Goal: Information Seeking & Learning: Get advice/opinions

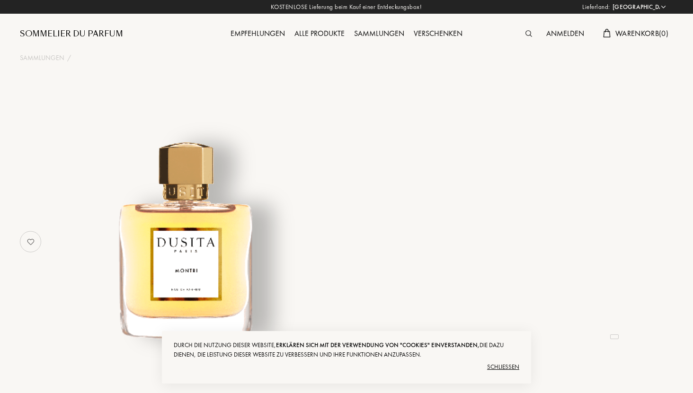
select select "DE"
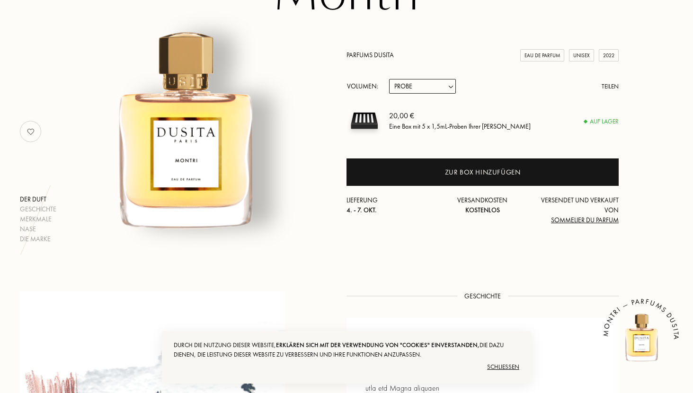
scroll to position [113, 0]
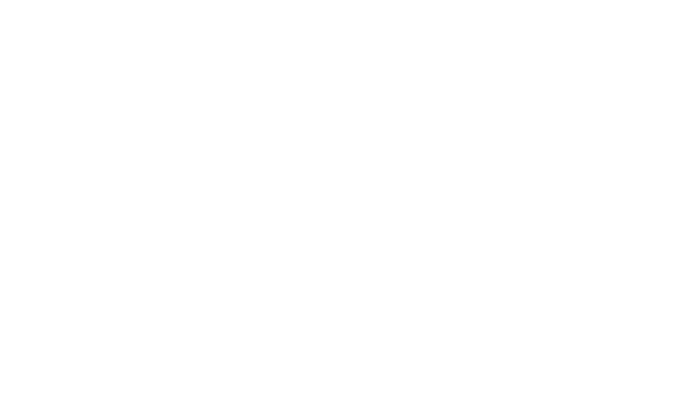
select select "DE"
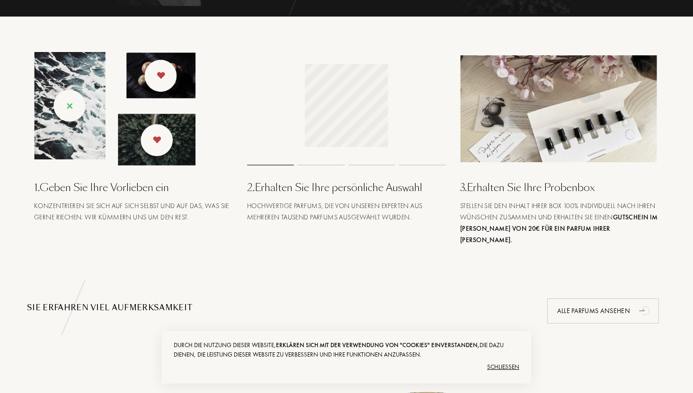
scroll to position [358, 0]
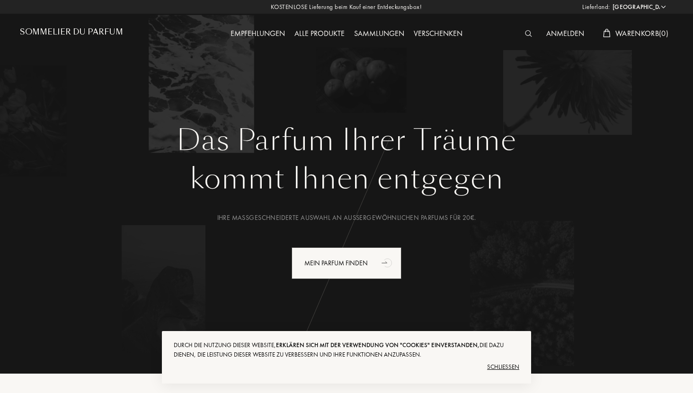
select select "DE"
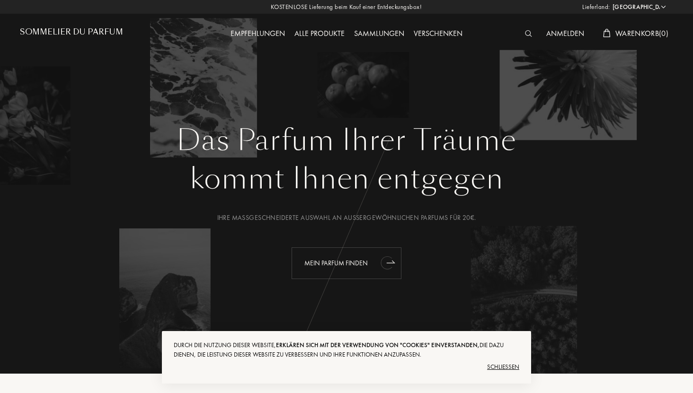
click at [380, 263] on icon "animation" at bounding box center [387, 262] width 19 height 19
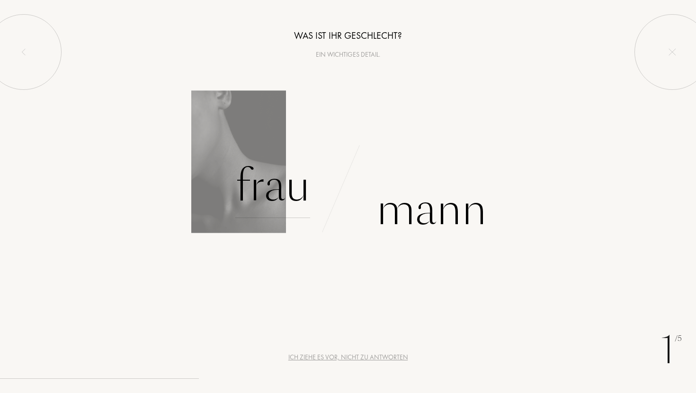
click at [293, 196] on div "Frau" at bounding box center [272, 186] width 75 height 64
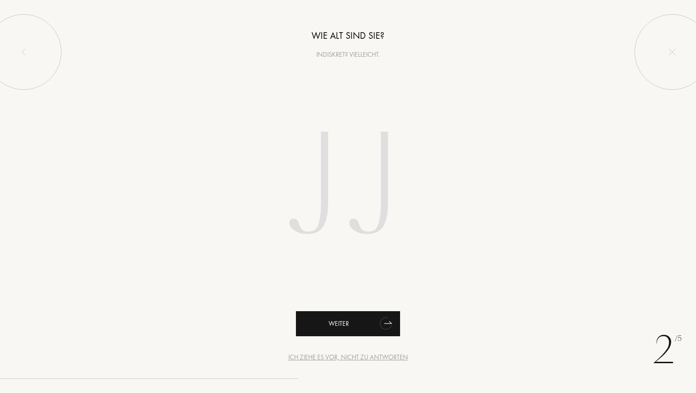
click at [353, 327] on div "Weiter" at bounding box center [348, 323] width 104 height 25
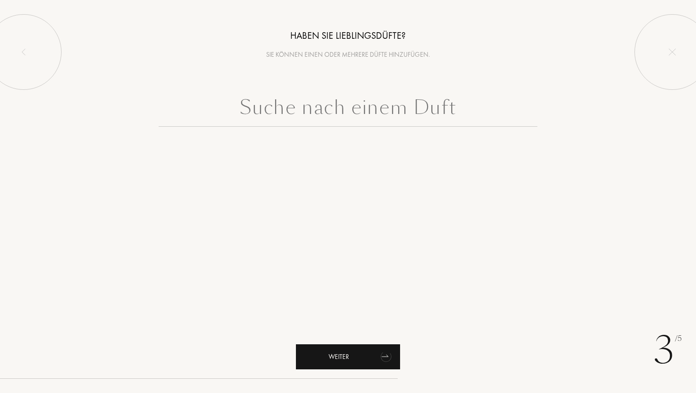
click at [364, 362] on div "Weiter" at bounding box center [348, 356] width 104 height 25
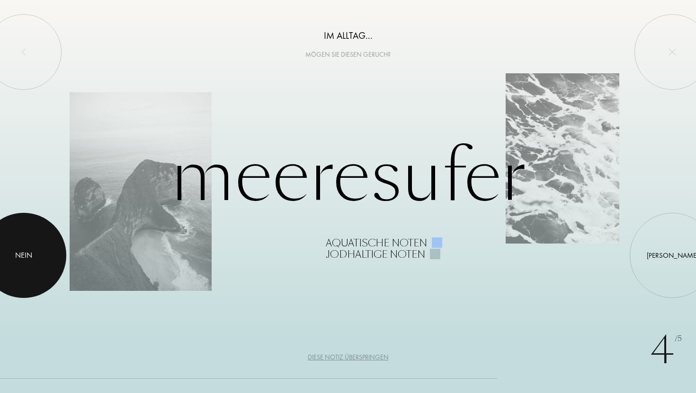
click at [14, 272] on div at bounding box center [23, 255] width 85 height 85
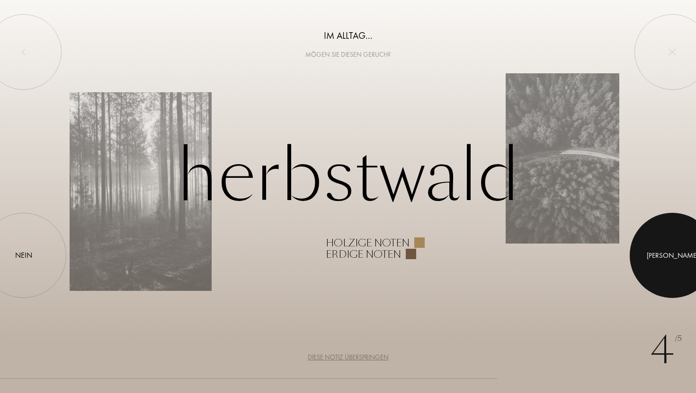
click at [662, 258] on div at bounding box center [671, 255] width 85 height 85
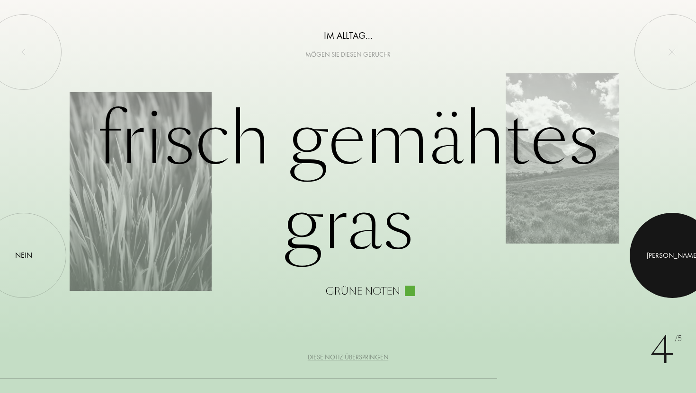
click at [662, 258] on div at bounding box center [671, 255] width 85 height 85
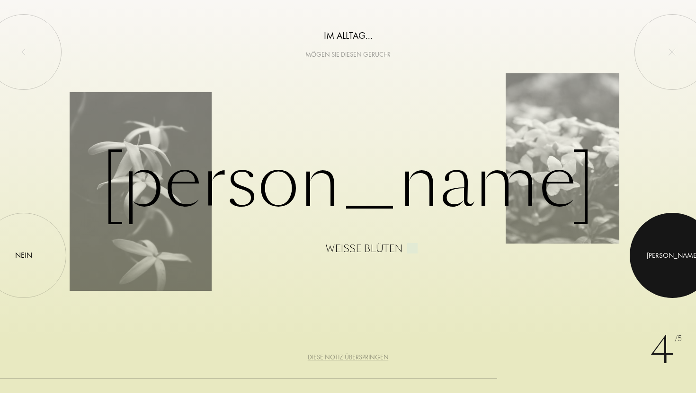
click at [662, 258] on div at bounding box center [671, 255] width 85 height 85
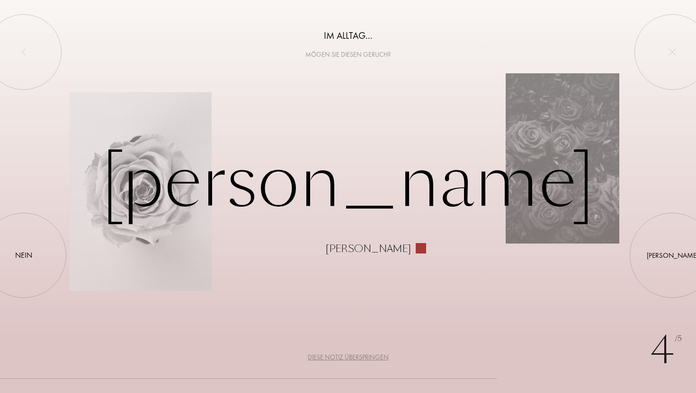
click at [346, 356] on div "Diese Notiz überspringen" at bounding box center [348, 358] width 81 height 10
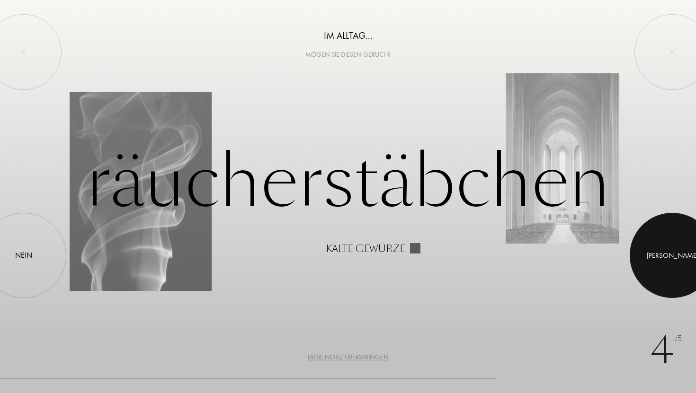
click at [659, 253] on div at bounding box center [671, 255] width 85 height 85
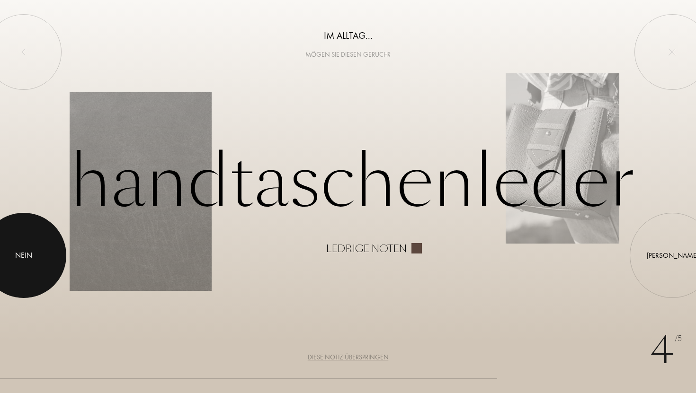
click at [42, 256] on div at bounding box center [23, 255] width 85 height 85
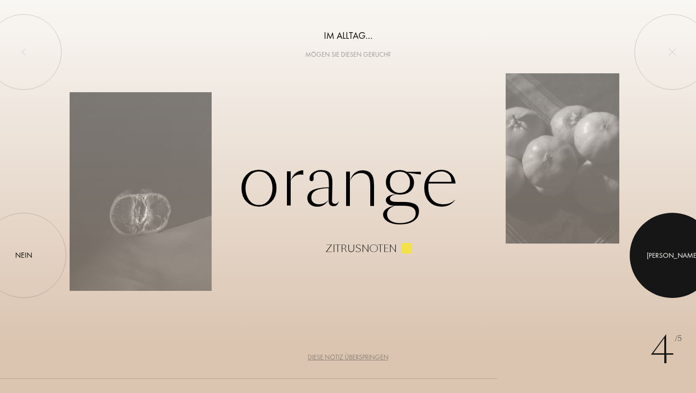
click at [671, 260] on div "Ja" at bounding box center [672, 255] width 52 height 11
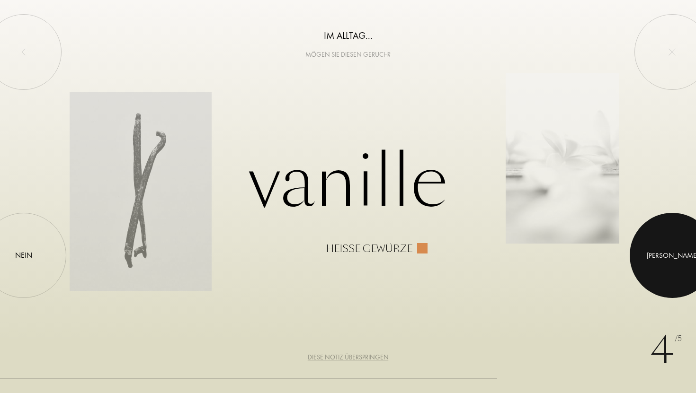
click at [671, 260] on div "Ja" at bounding box center [672, 255] width 52 height 11
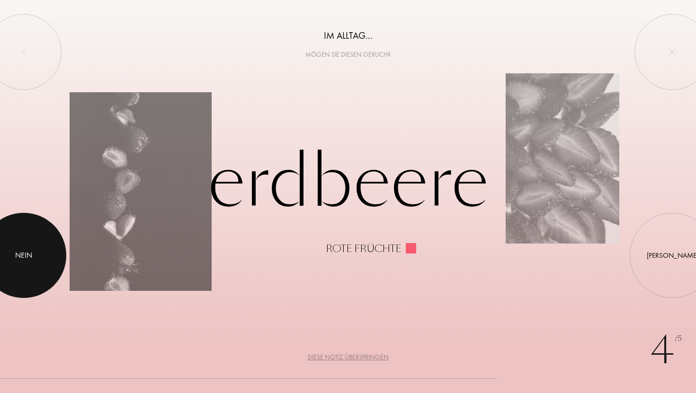
click at [31, 274] on div at bounding box center [23, 255] width 85 height 85
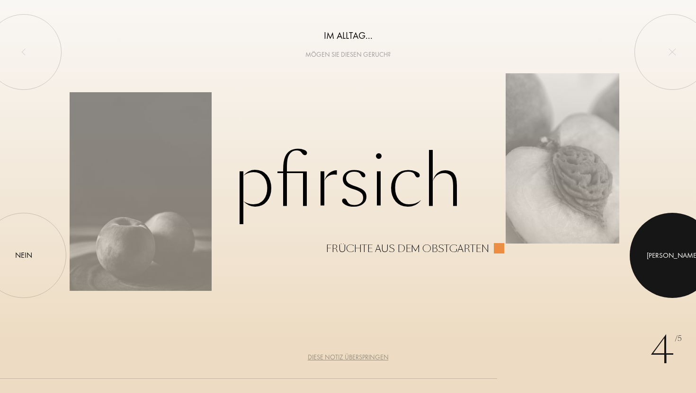
click at [671, 256] on div "Ja" at bounding box center [672, 255] width 52 height 11
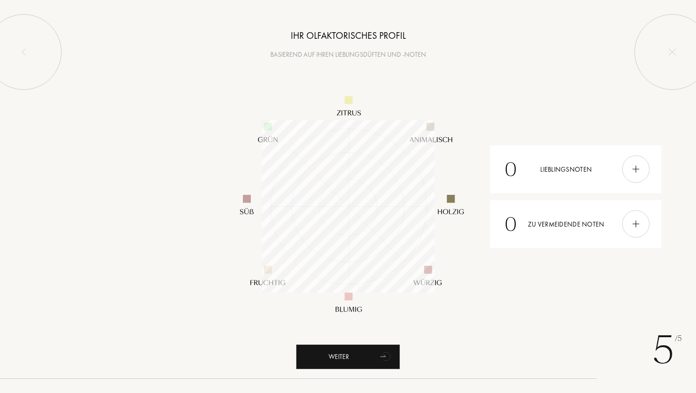
scroll to position [173, 173]
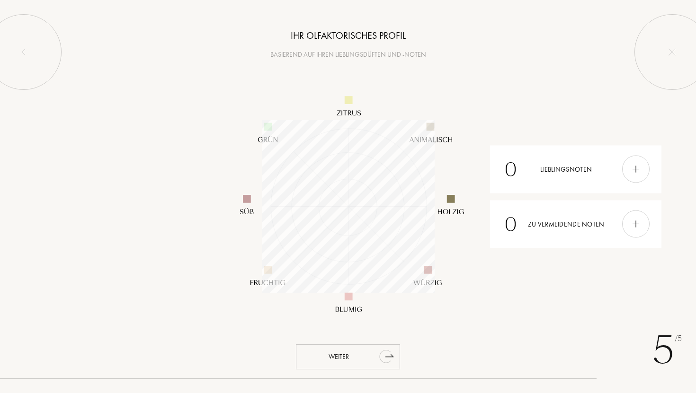
click at [374, 355] on div "Weiter" at bounding box center [348, 356] width 104 height 25
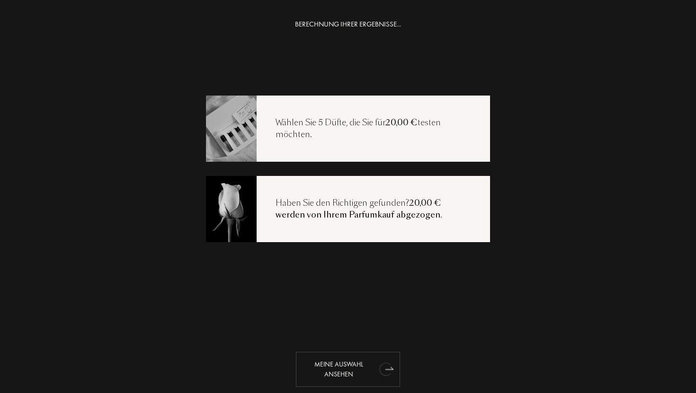
click at [330, 370] on div "Meine Auswahl ansehen" at bounding box center [348, 369] width 104 height 35
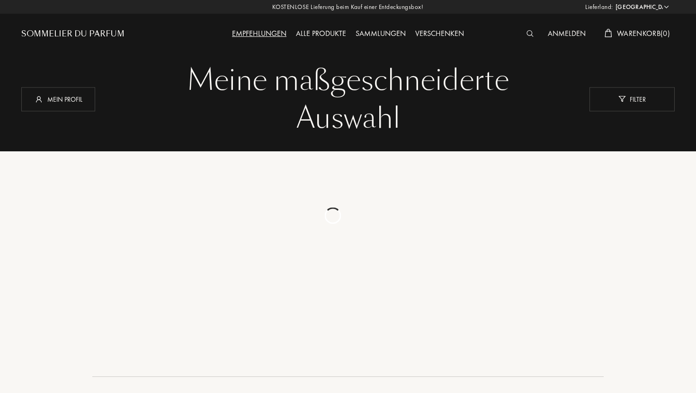
select select "DE"
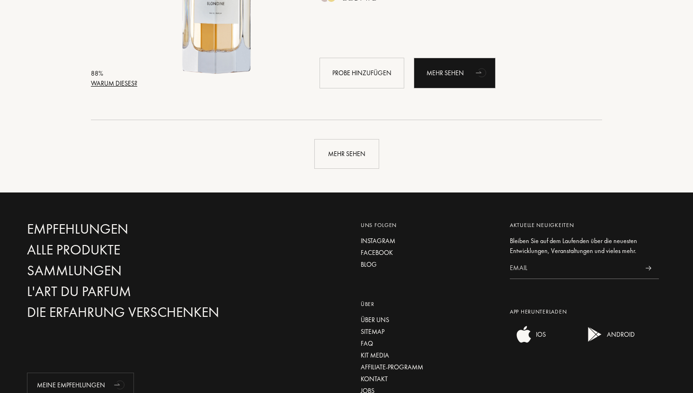
scroll to position [2293, 0]
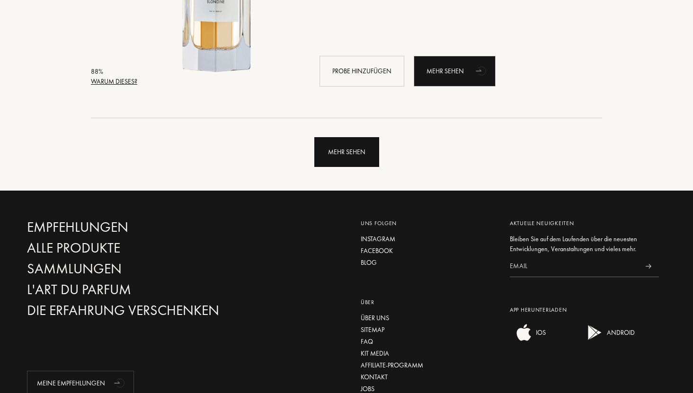
click at [338, 149] on div "Mehr sehen" at bounding box center [346, 152] width 65 height 30
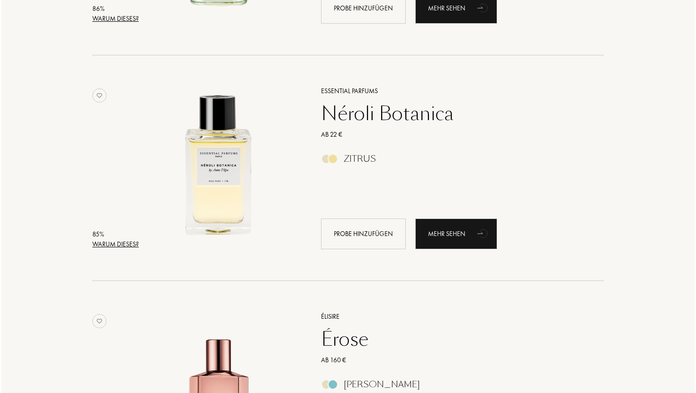
scroll to position [4163, 0]
click at [125, 245] on div "Warum dieses?" at bounding box center [114, 245] width 46 height 10
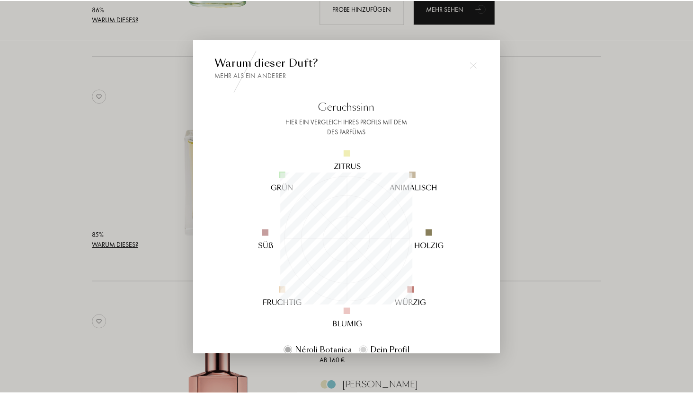
scroll to position [132, 132]
click at [26, 151] on div at bounding box center [348, 196] width 696 height 393
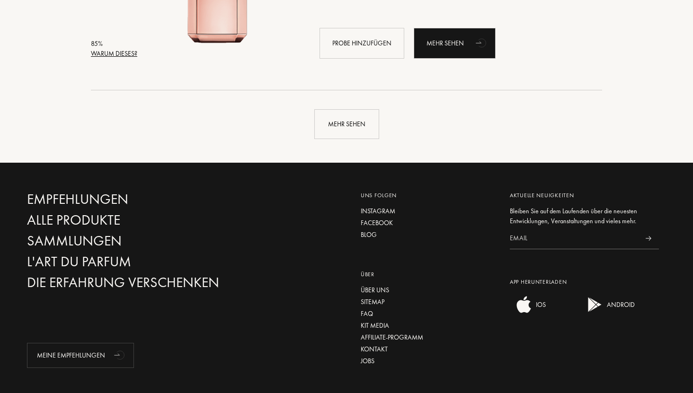
scroll to position [4582, 0]
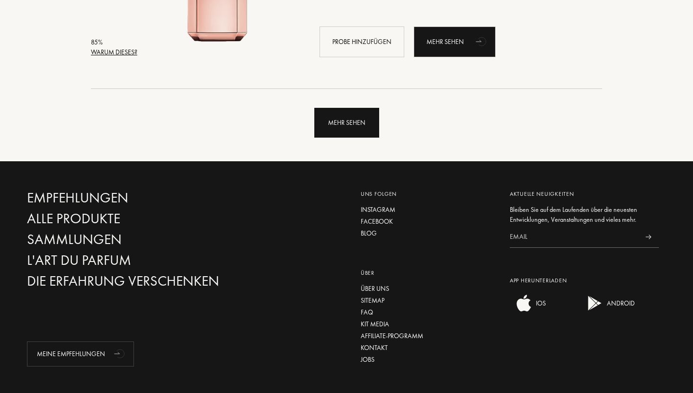
click at [329, 119] on div "Mehr sehen" at bounding box center [346, 123] width 65 height 30
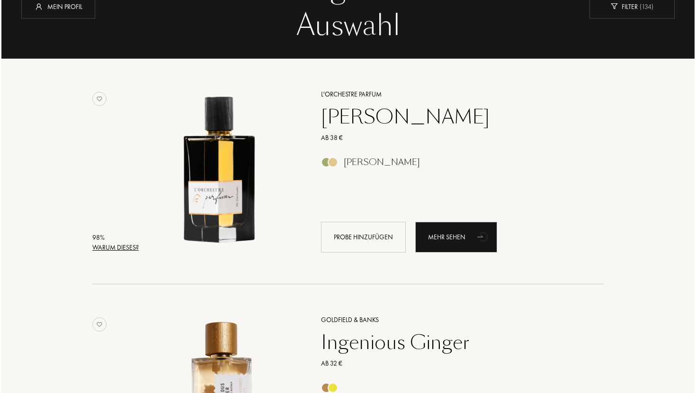
scroll to position [96, 0]
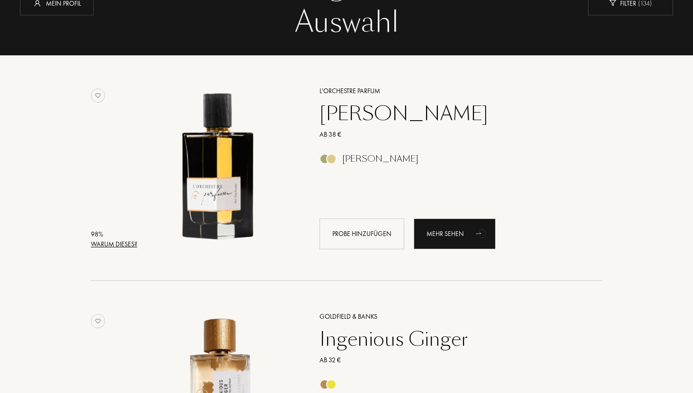
click at [119, 246] on div "Warum dieses?" at bounding box center [114, 244] width 46 height 10
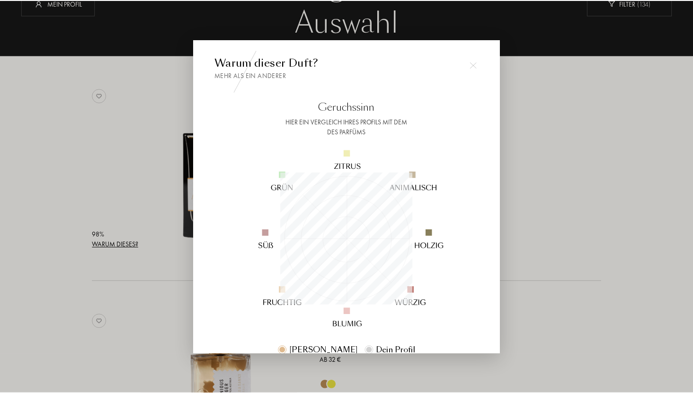
scroll to position [132, 132]
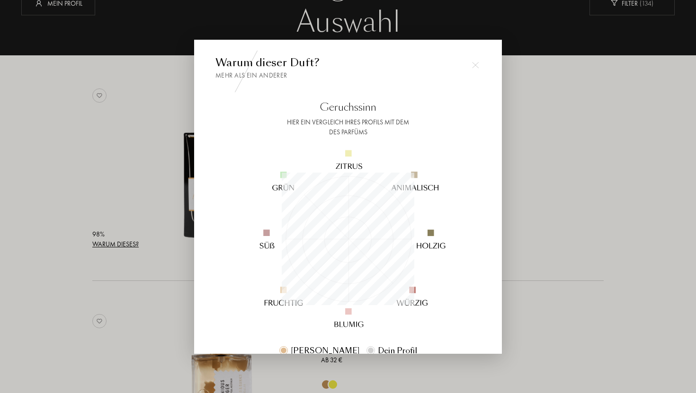
click at [156, 273] on div at bounding box center [348, 196] width 696 height 393
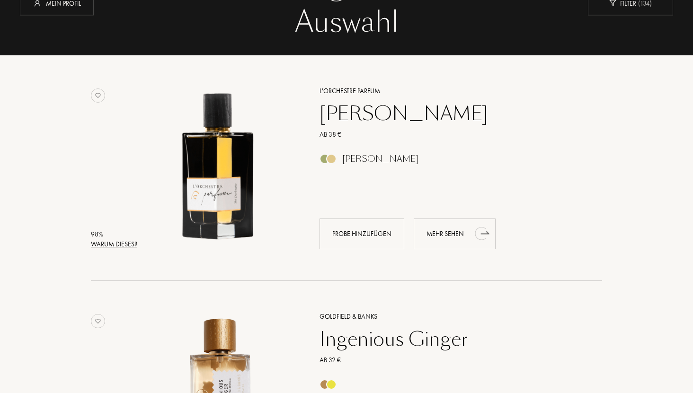
click at [444, 231] on div "Mehr sehen" at bounding box center [455, 234] width 82 height 31
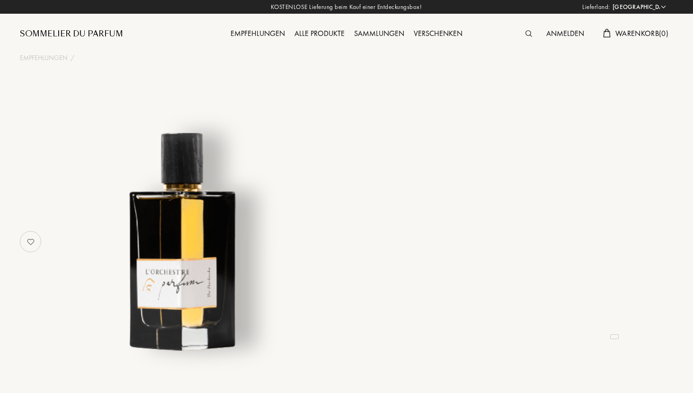
select select "DE"
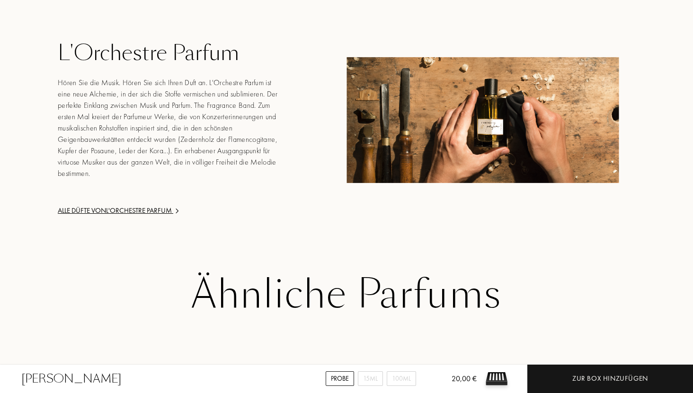
scroll to position [1233, 0]
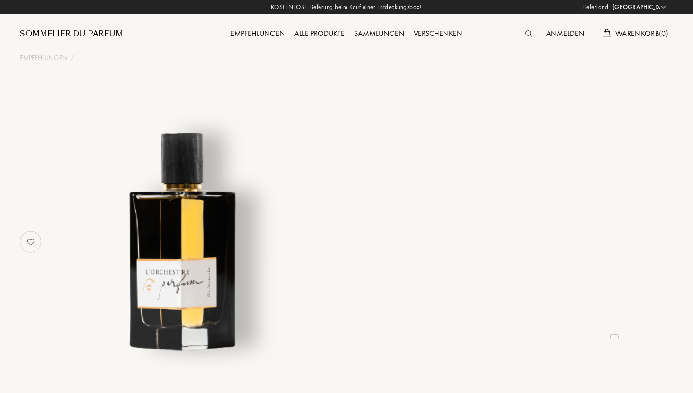
select select "DE"
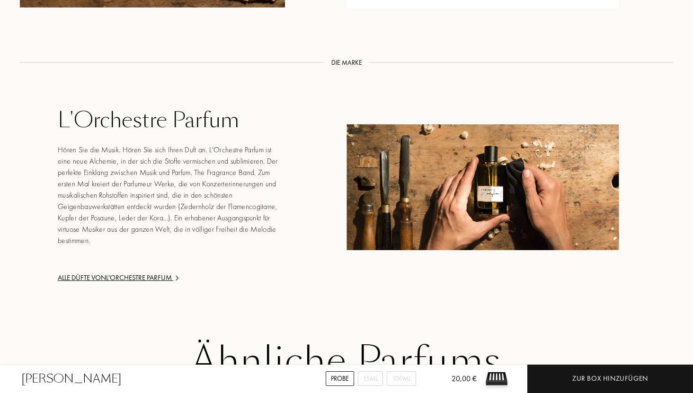
scroll to position [911, 0]
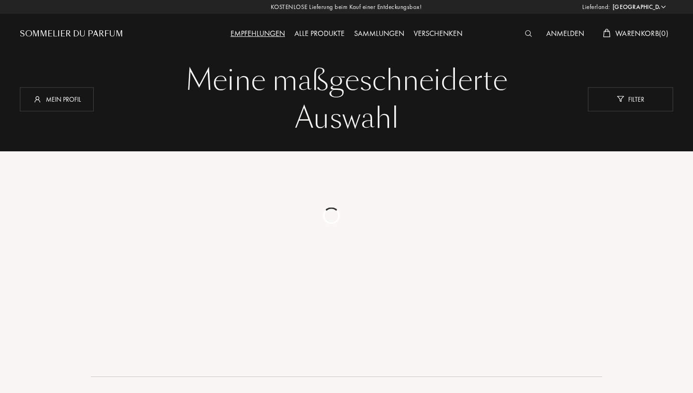
select select "DE"
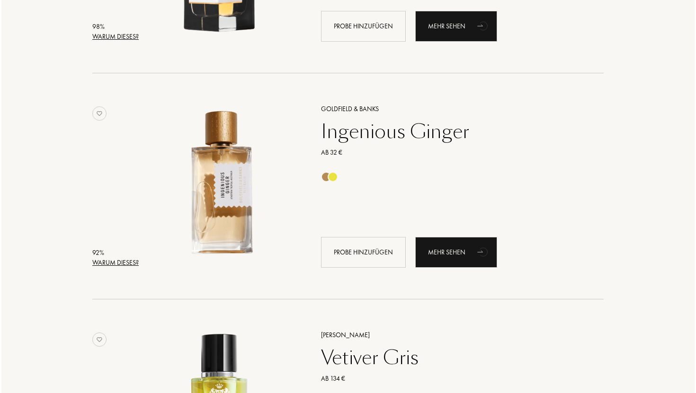
scroll to position [319, 0]
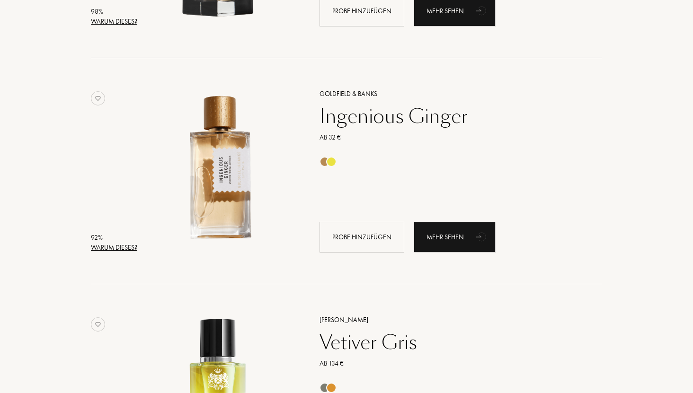
click at [128, 249] on div "Warum dieses?" at bounding box center [114, 248] width 46 height 10
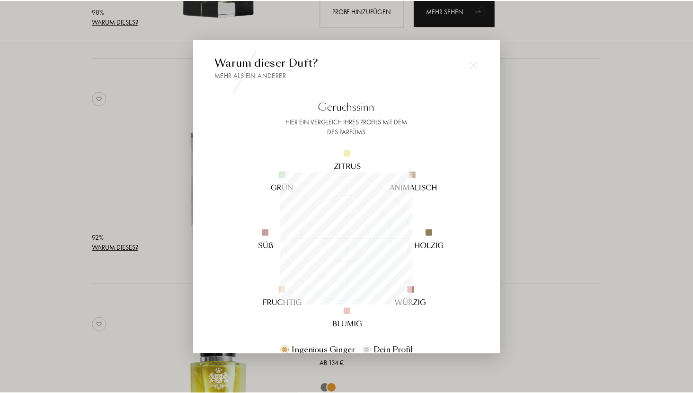
scroll to position [132, 132]
click at [149, 274] on div at bounding box center [348, 196] width 696 height 393
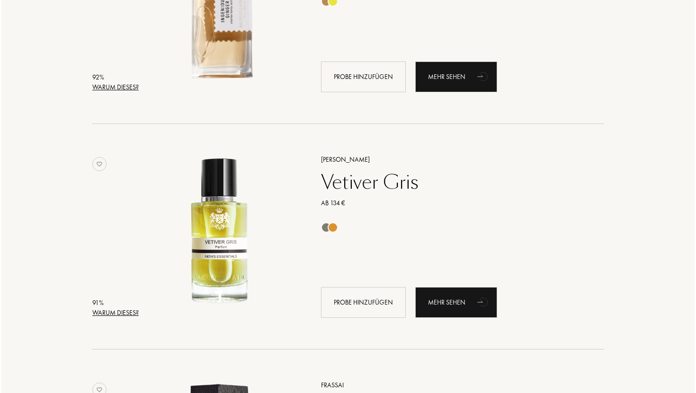
scroll to position [481, 0]
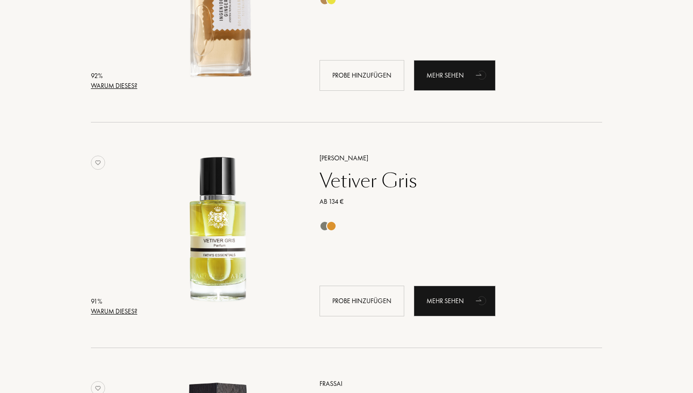
click at [132, 312] on div "Warum dieses?" at bounding box center [114, 312] width 46 height 10
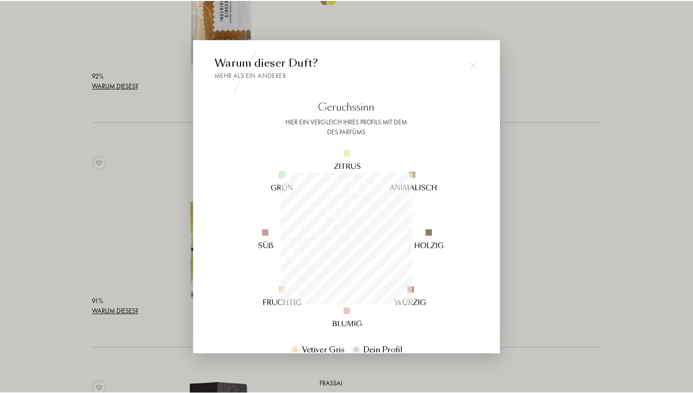
scroll to position [132, 132]
click at [153, 265] on div at bounding box center [348, 196] width 696 height 393
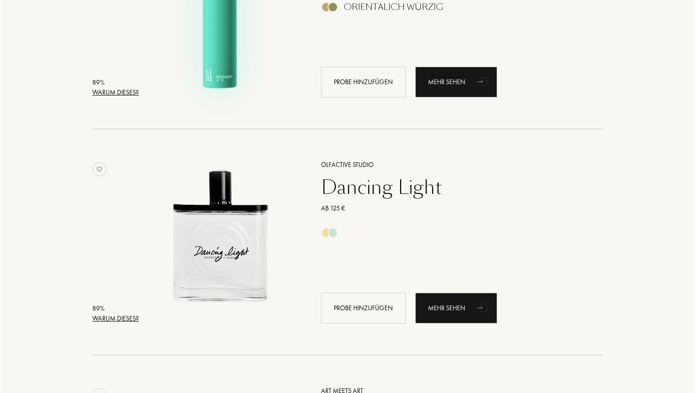
scroll to position [1161, 0]
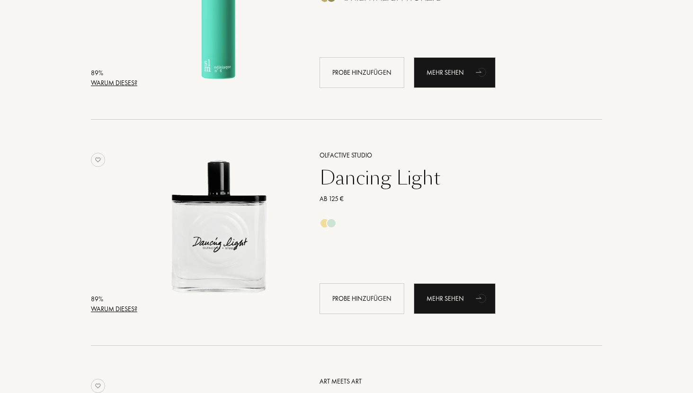
click at [106, 82] on div "Warum dieses?" at bounding box center [114, 83] width 46 height 10
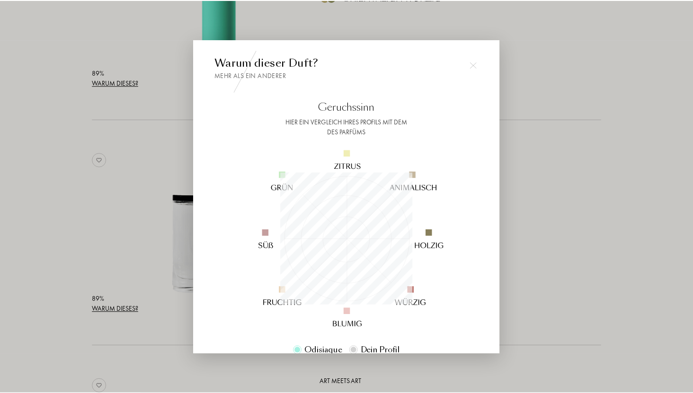
scroll to position [132, 132]
click at [59, 108] on div at bounding box center [348, 196] width 696 height 393
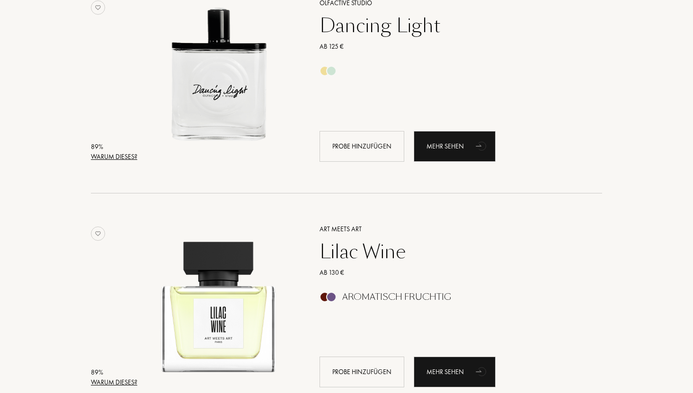
scroll to position [1325, 0]
